Goal: Find contact information: Find contact information

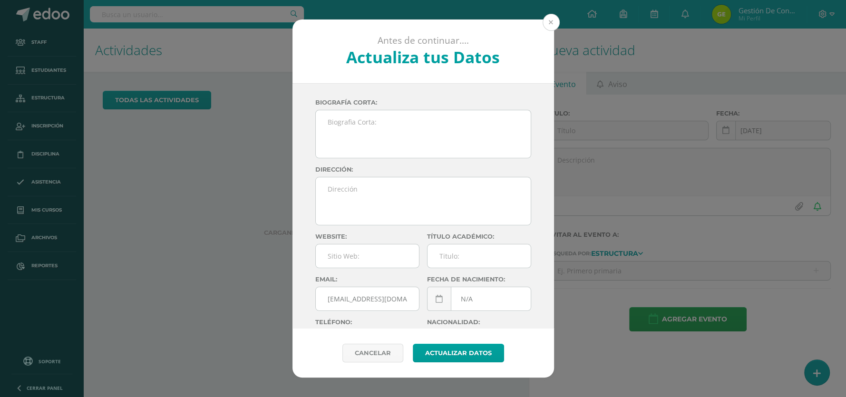
click at [556, 25] on button at bounding box center [551, 22] width 17 height 17
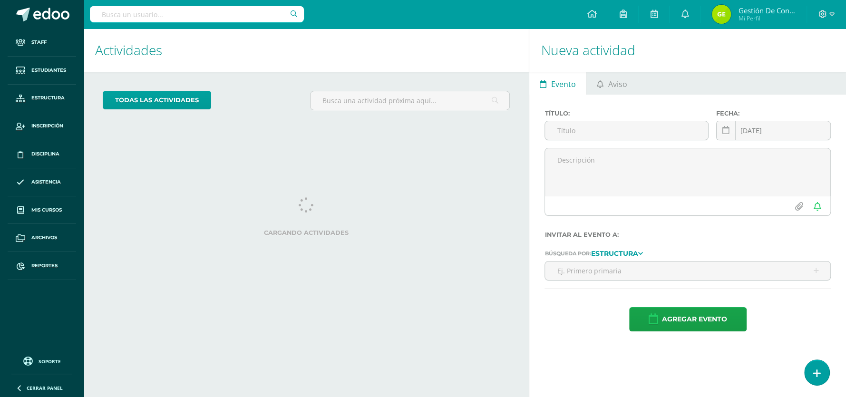
click at [111, 13] on input "text" at bounding box center [197, 14] width 214 height 16
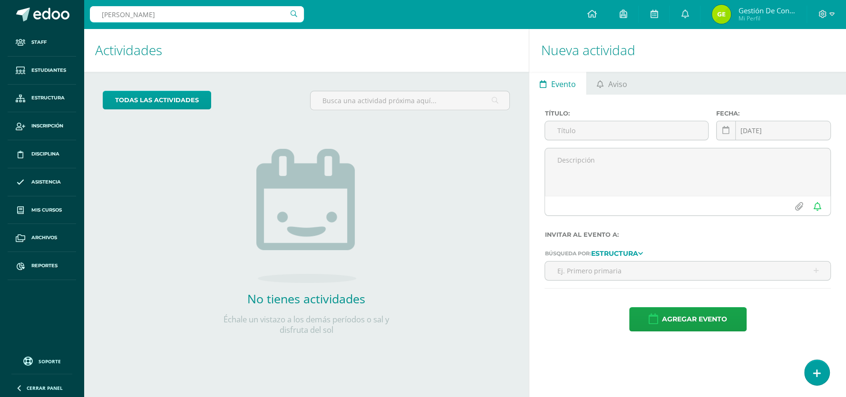
type input "morales nufio"
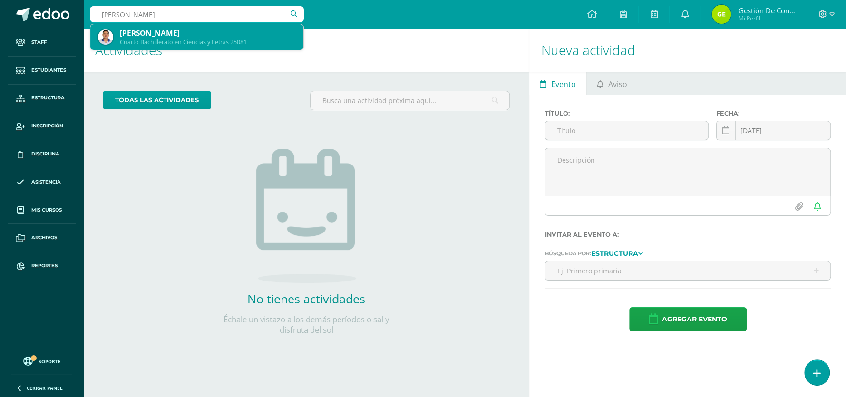
click at [125, 31] on div "[PERSON_NAME]" at bounding box center [208, 33] width 176 height 10
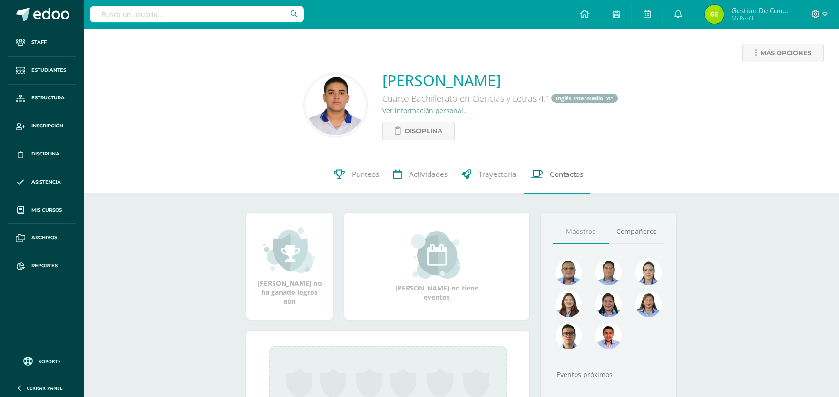
click at [569, 174] on span "Contactos" at bounding box center [566, 175] width 33 height 10
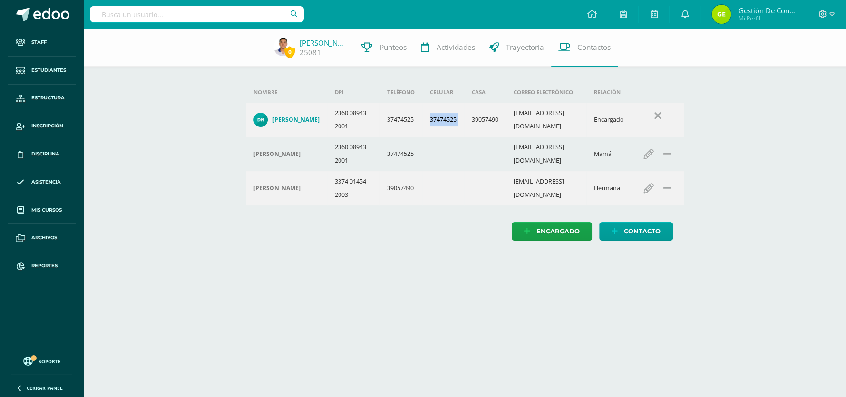
drag, startPoint x: 421, startPoint y: 123, endPoint x: 459, endPoint y: 125, distance: 38.1
click at [459, 125] on tr "Deidy Gisleny Nufio Franco 2360 08943 2001 37474525 37474525 39057490 nufiodeid…" at bounding box center [465, 120] width 438 height 34
click at [428, 137] on td "37474525" at bounding box center [443, 120] width 42 height 34
drag, startPoint x: 422, startPoint y: 126, endPoint x: 450, endPoint y: 127, distance: 28.1
click at [450, 127] on td "37474525" at bounding box center [443, 120] width 42 height 34
